Goal: Task Accomplishment & Management: Manage account settings

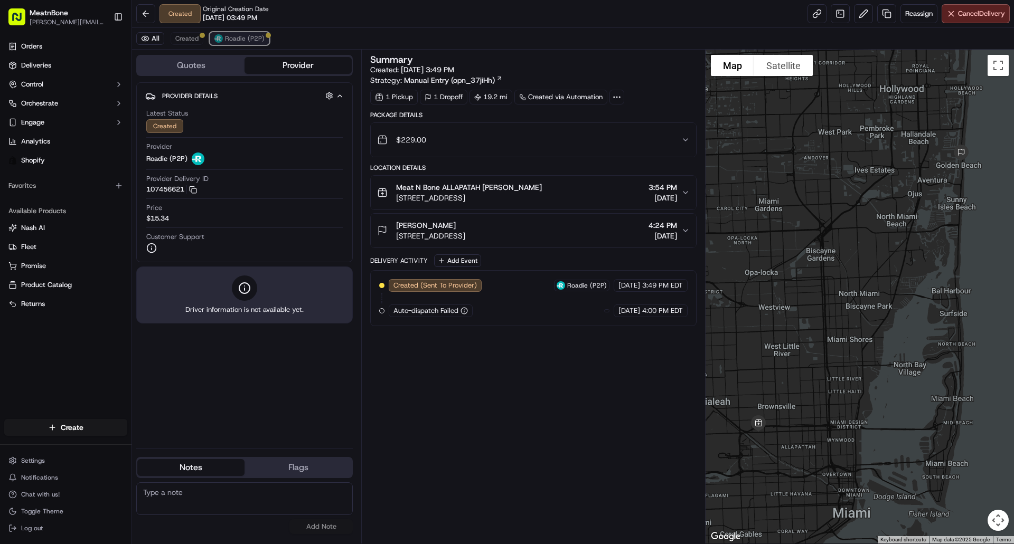
click at [256, 40] on span "Roadie (P2P)" at bounding box center [245, 38] width 40 height 8
click at [206, 39] on div "All Created Roadie (P2P)" at bounding box center [573, 39] width 882 height 22
click at [191, 39] on span "Created" at bounding box center [186, 38] width 23 height 8
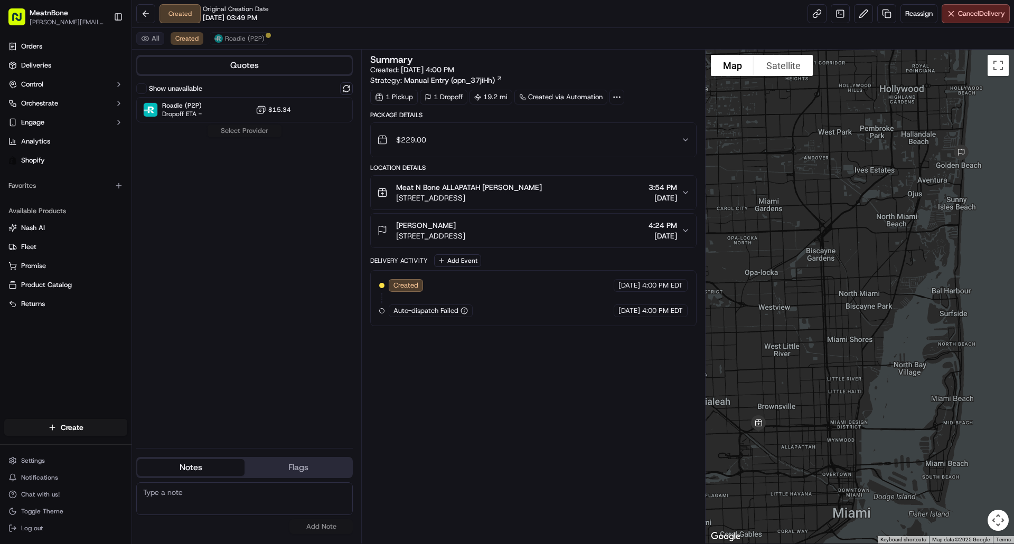
click at [149, 35] on button "All" at bounding box center [150, 38] width 28 height 13
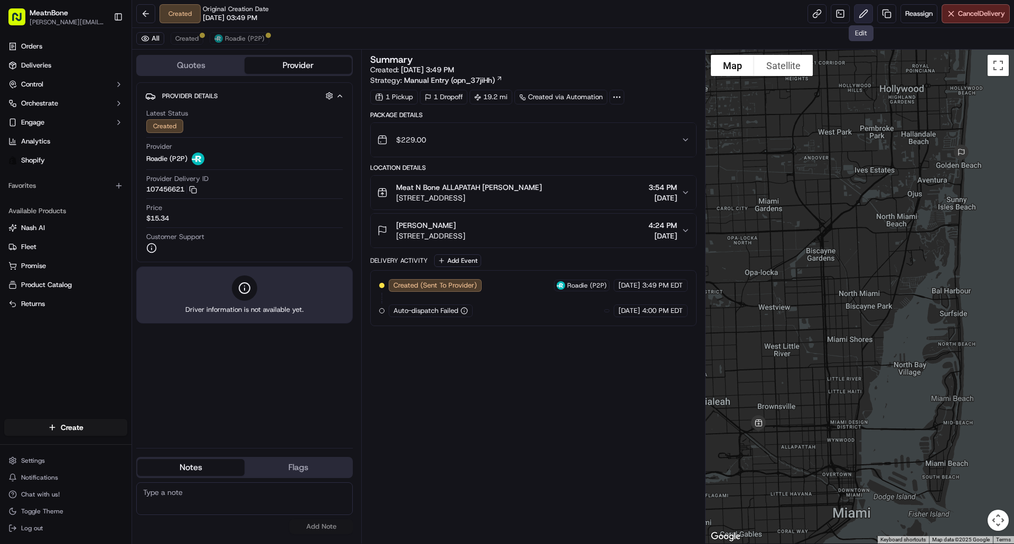
click at [858, 8] on button at bounding box center [863, 13] width 19 height 19
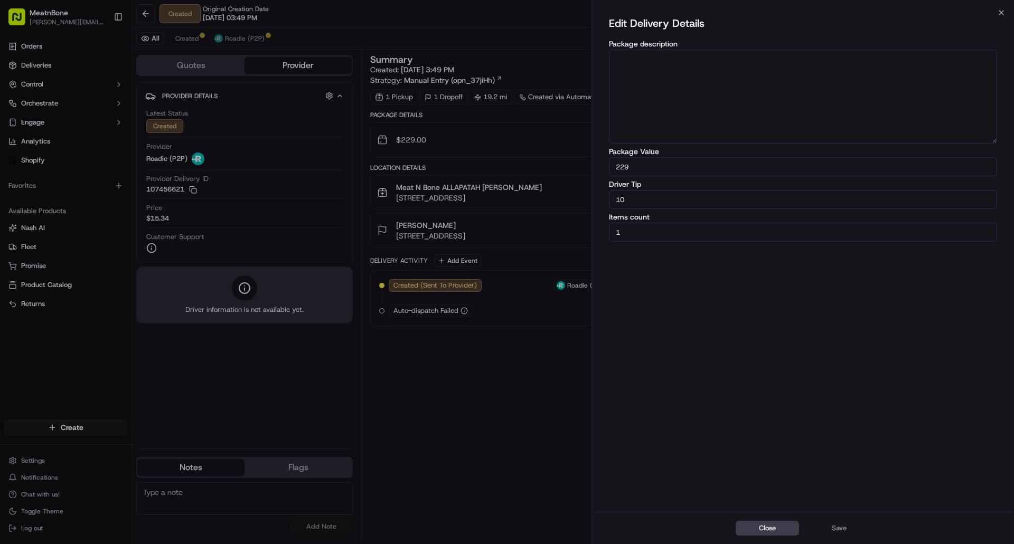
drag, startPoint x: 677, startPoint y: 204, endPoint x: 576, endPoint y: 227, distance: 104.3
click at [576, 227] on body "MeatnBone [PERSON_NAME][EMAIL_ADDRESS][DOMAIN_NAME] Toggle Sidebar Orders Deliv…" at bounding box center [507, 272] width 1014 height 544
type input "15"
click at [837, 532] on button "Save" at bounding box center [838, 528] width 63 height 15
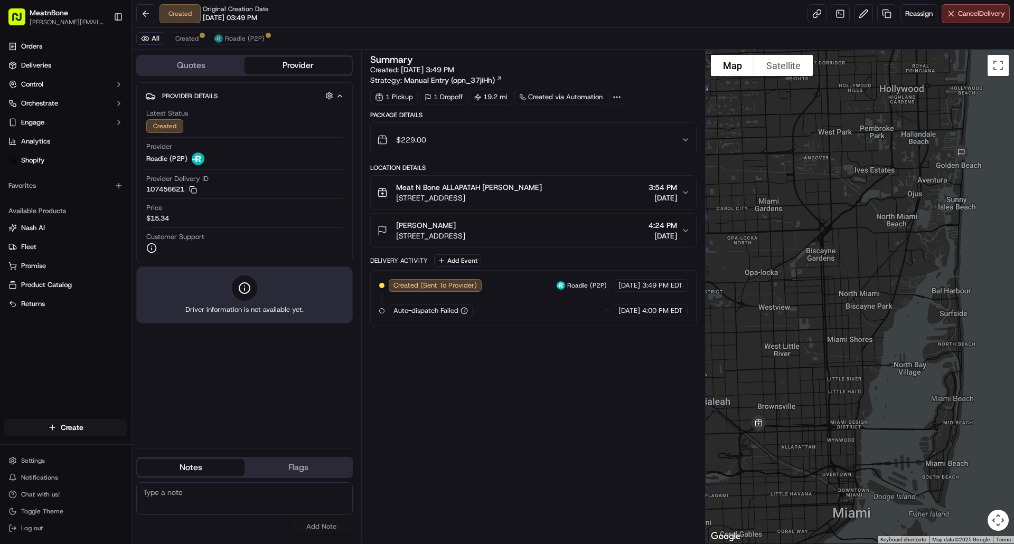
click at [268, 64] on button "Provider" at bounding box center [297, 65] width 107 height 17
click at [221, 64] on button "Quotes" at bounding box center [190, 65] width 107 height 17
click at [263, 63] on button "Provider" at bounding box center [297, 65] width 107 height 17
click at [231, 63] on button "Quotes" at bounding box center [190, 65] width 107 height 17
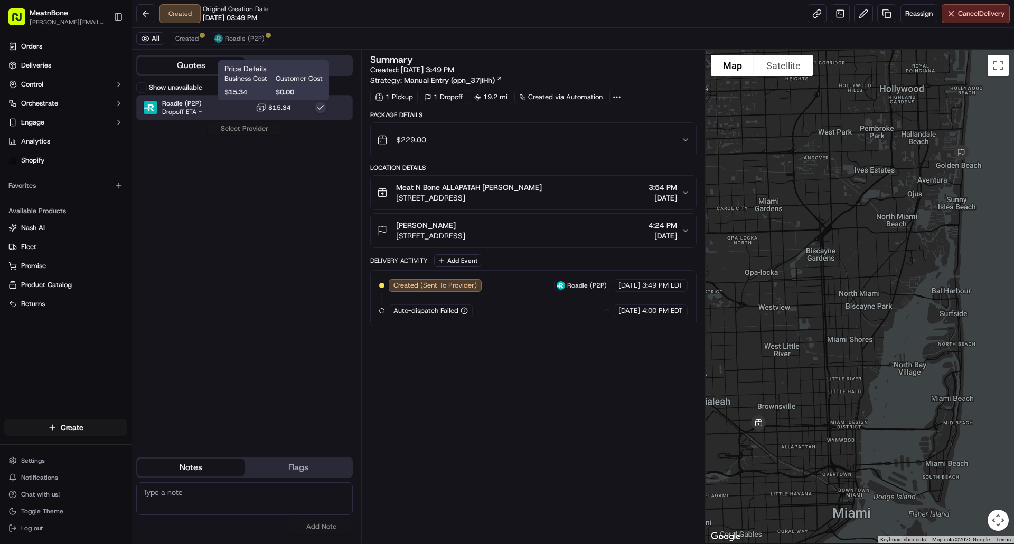
click at [268, 109] on button "$15.34" at bounding box center [273, 107] width 35 height 11
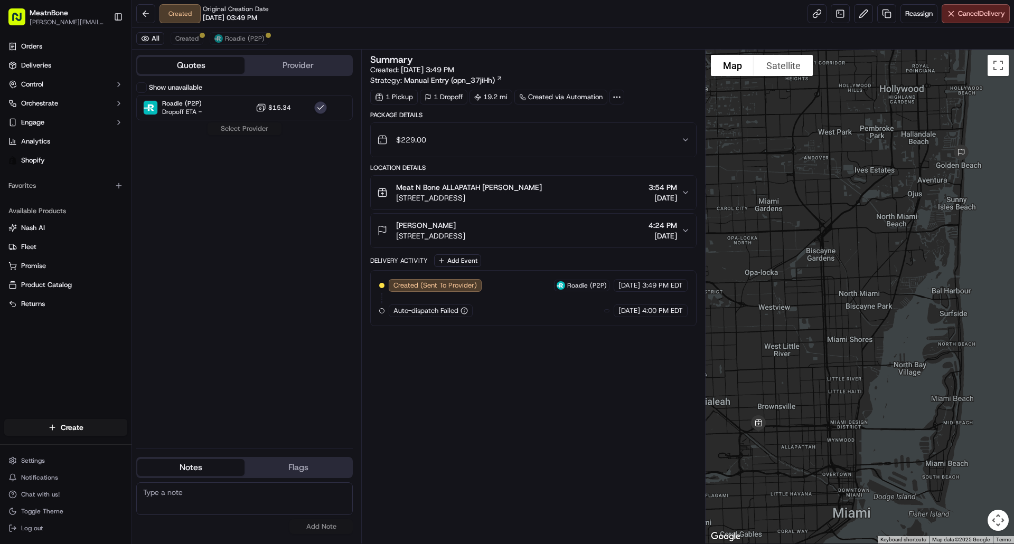
click at [206, 64] on button "Quotes" at bounding box center [190, 65] width 107 height 17
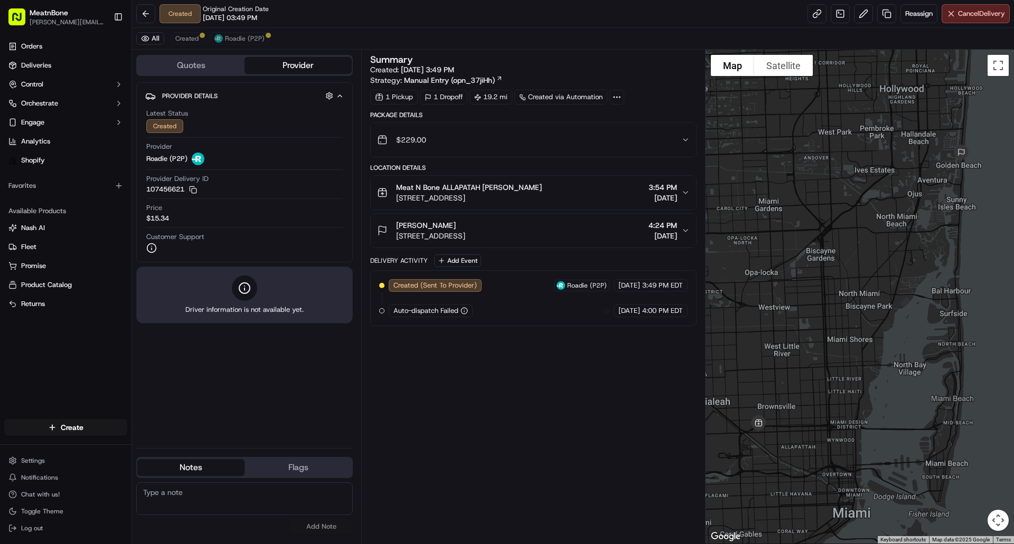
click at [254, 65] on button "Provider" at bounding box center [297, 65] width 107 height 17
